Goal: Check status: Check status

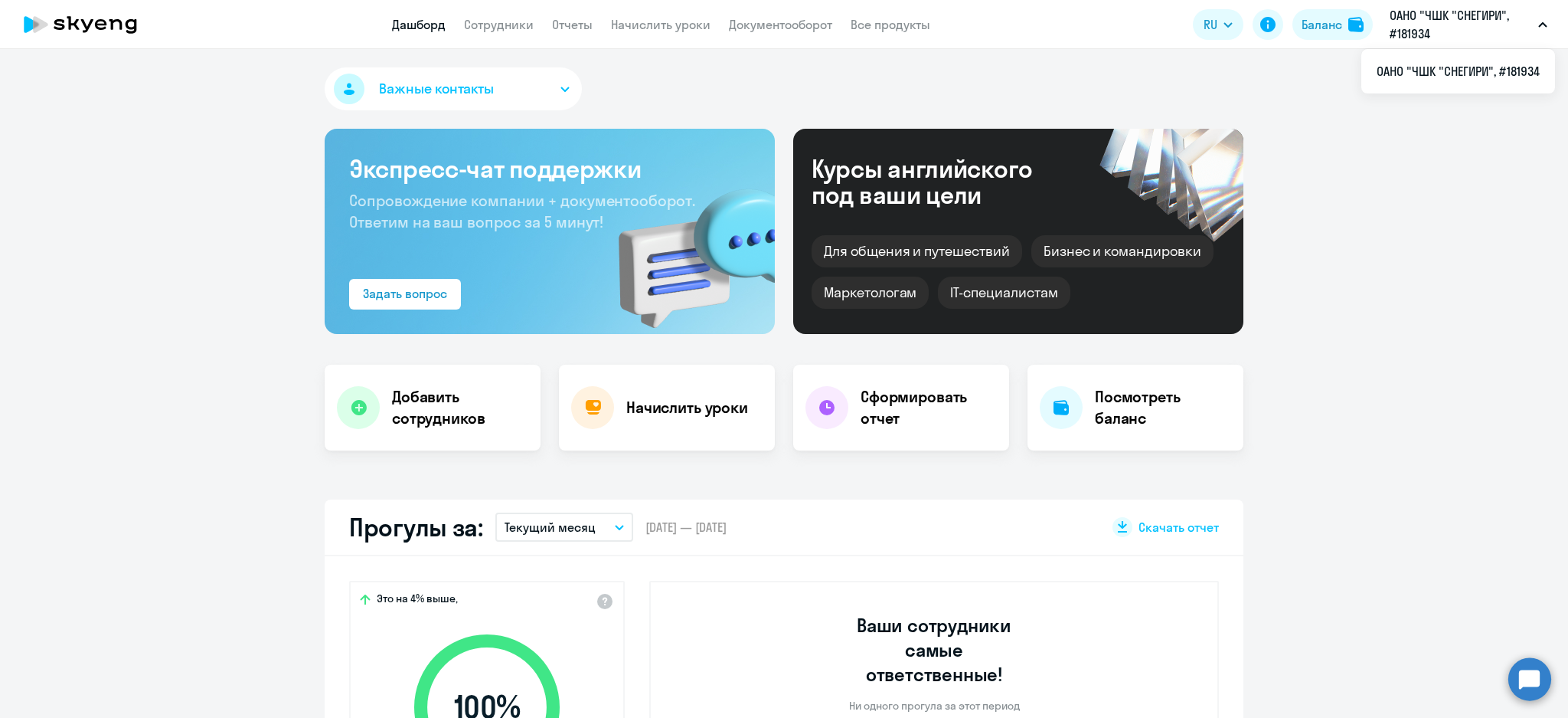
select select "30"
click at [667, 22] on link "Начислить уроки" at bounding box center [661, 25] width 99 height 15
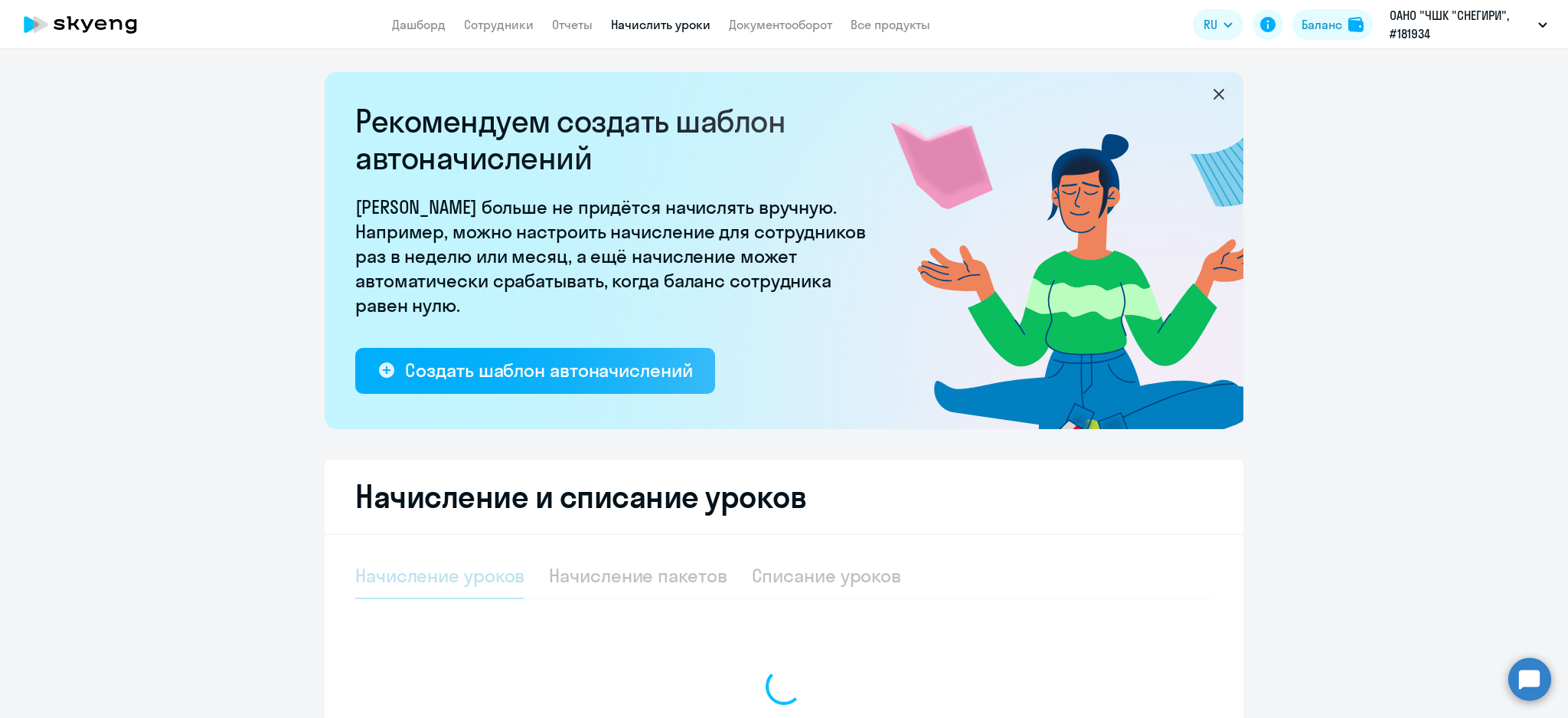
select select "10"
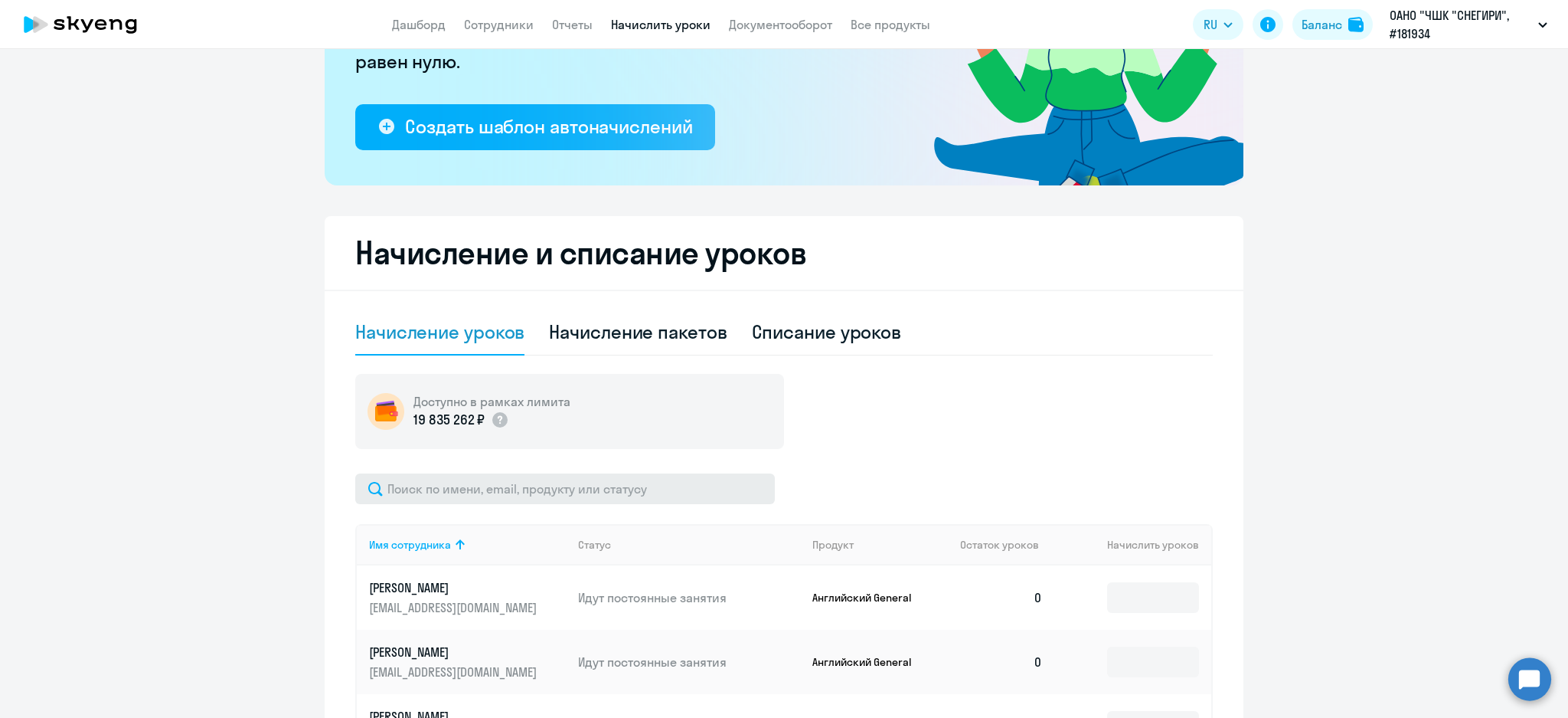
scroll to position [408, 0]
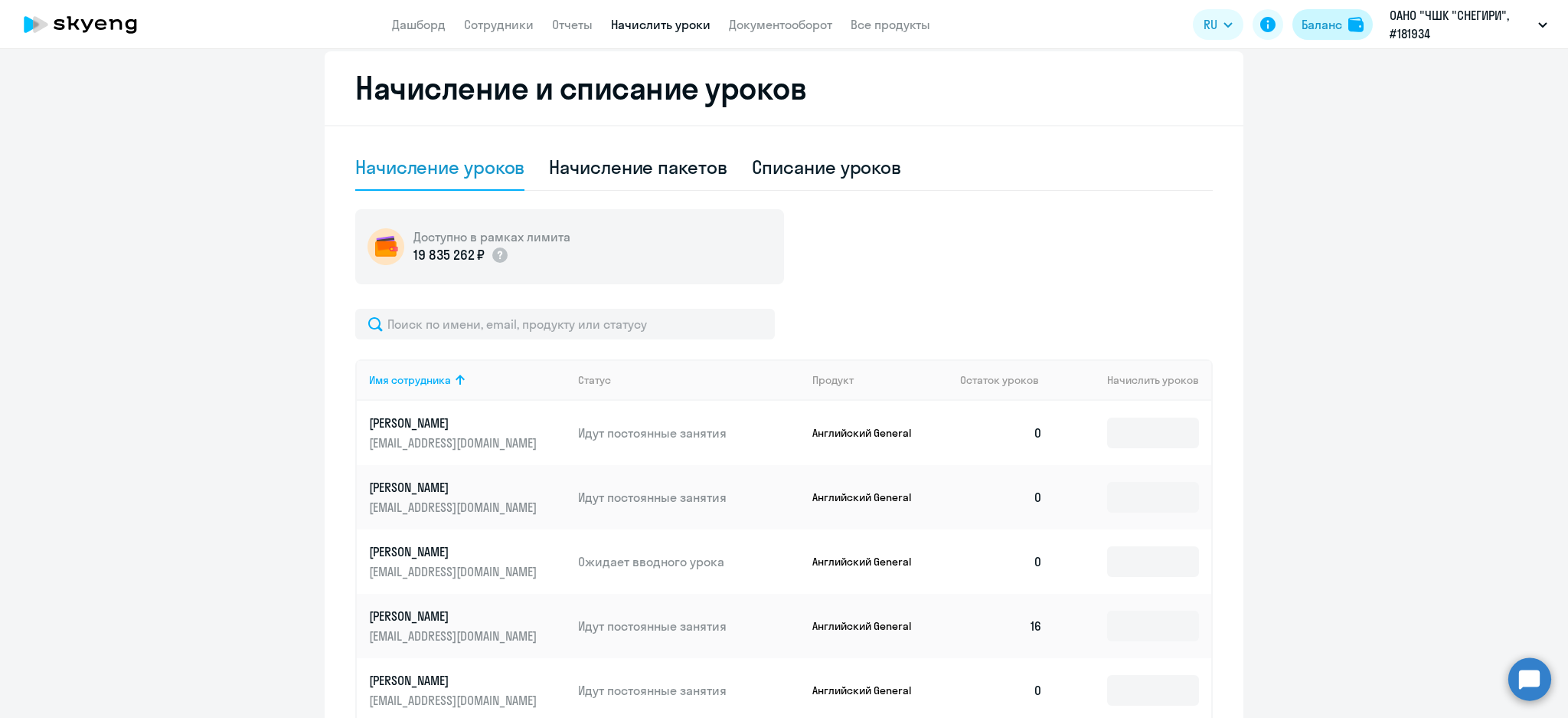
click at [1351, 21] on img at bounding box center [1356, 25] width 15 height 15
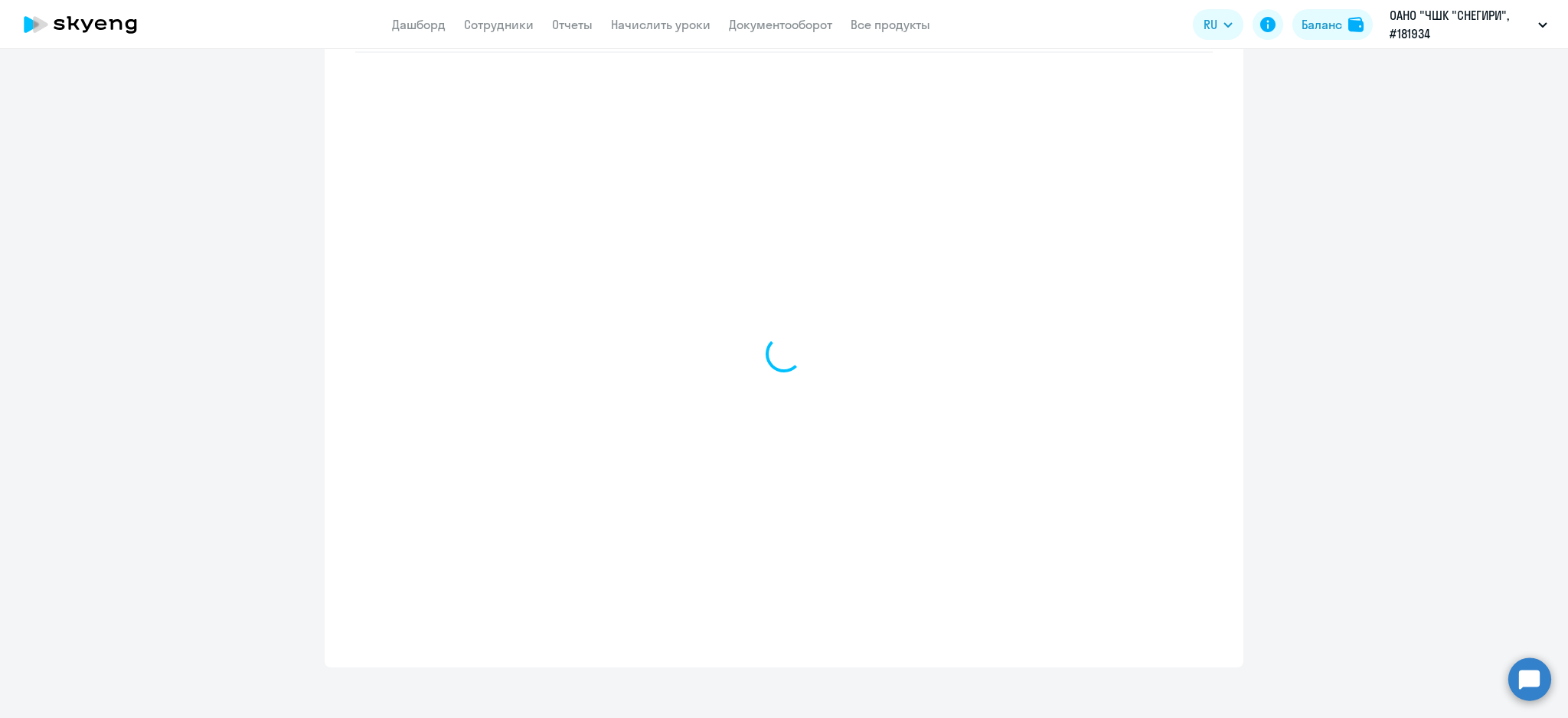
select select "english_adult_not_native_speaker"
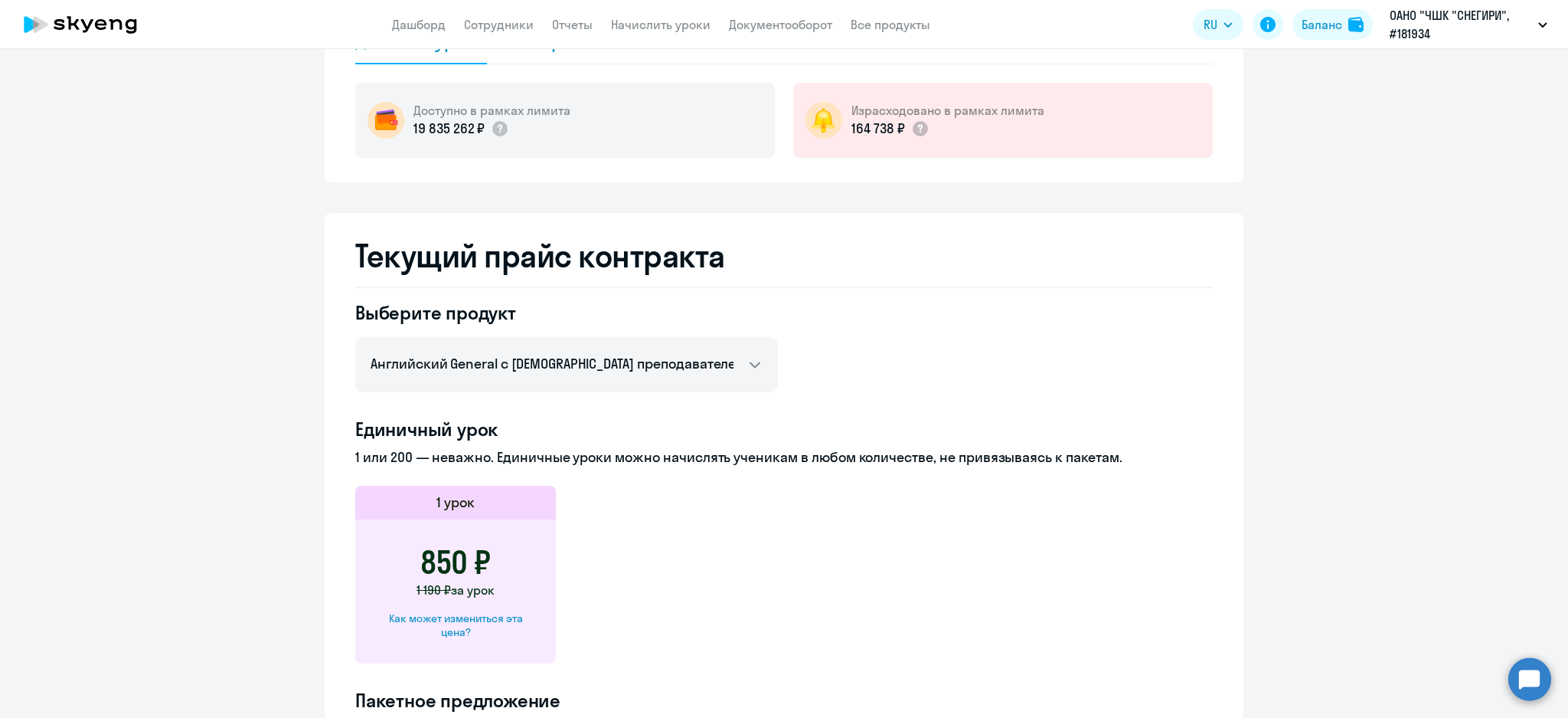
scroll to position [0, 0]
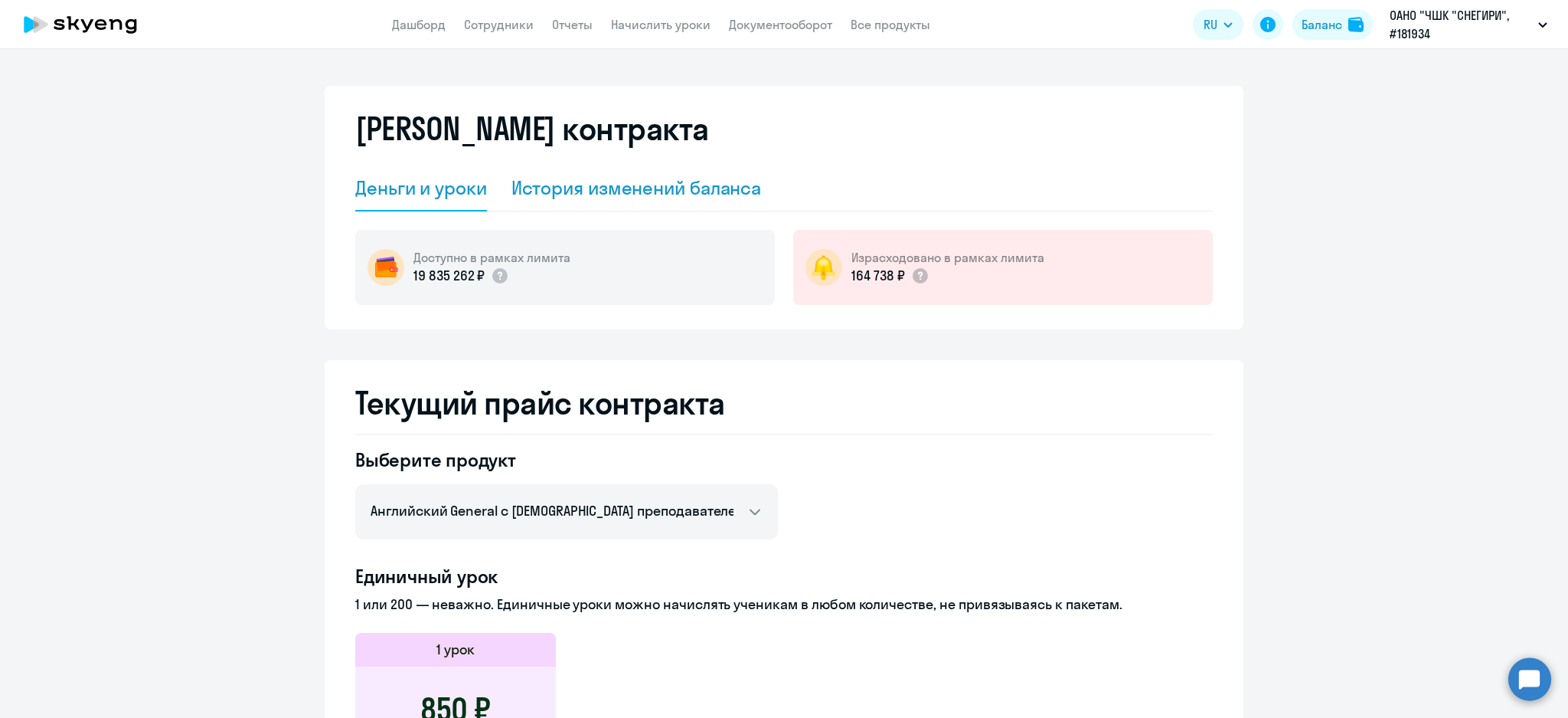
drag, startPoint x: 614, startPoint y: 184, endPoint x: 626, endPoint y: 203, distance: 22.5
click at [613, 184] on div "История изменений баланса" at bounding box center [637, 188] width 251 height 25
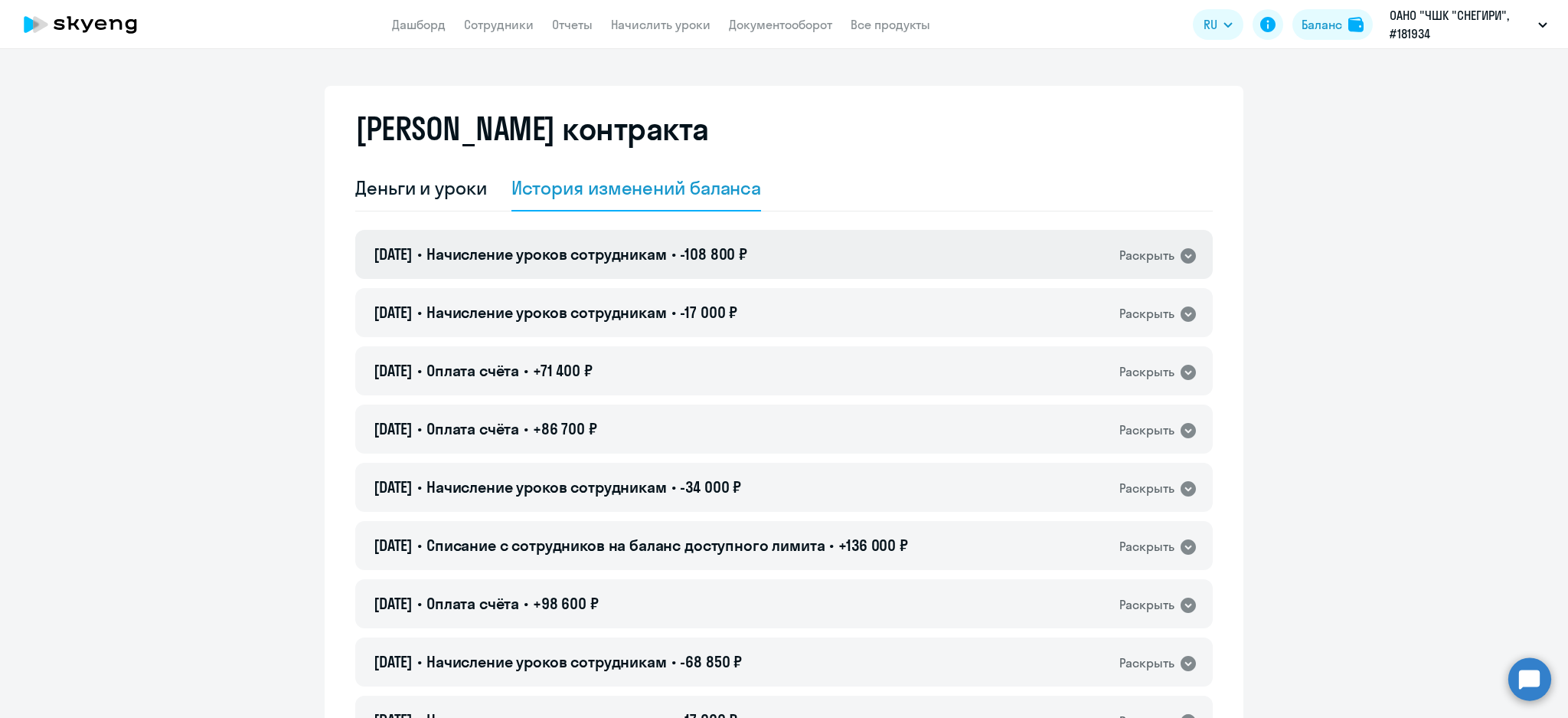
click at [608, 252] on span "Начисление уроков сотрудникам" at bounding box center [547, 254] width 240 height 19
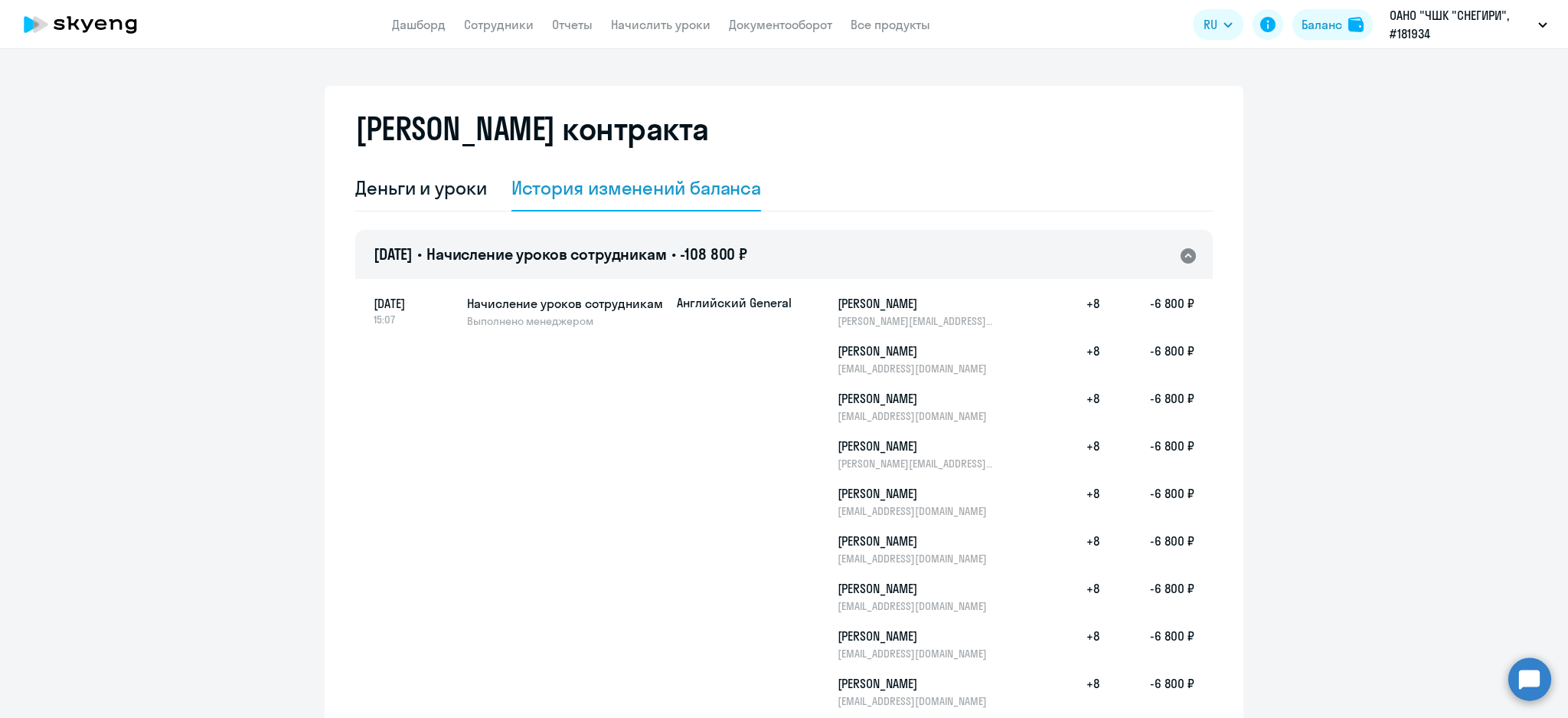
click at [411, 247] on span "[DATE]" at bounding box center [393, 254] width 39 height 19
